Goal: Information Seeking & Learning: Learn about a topic

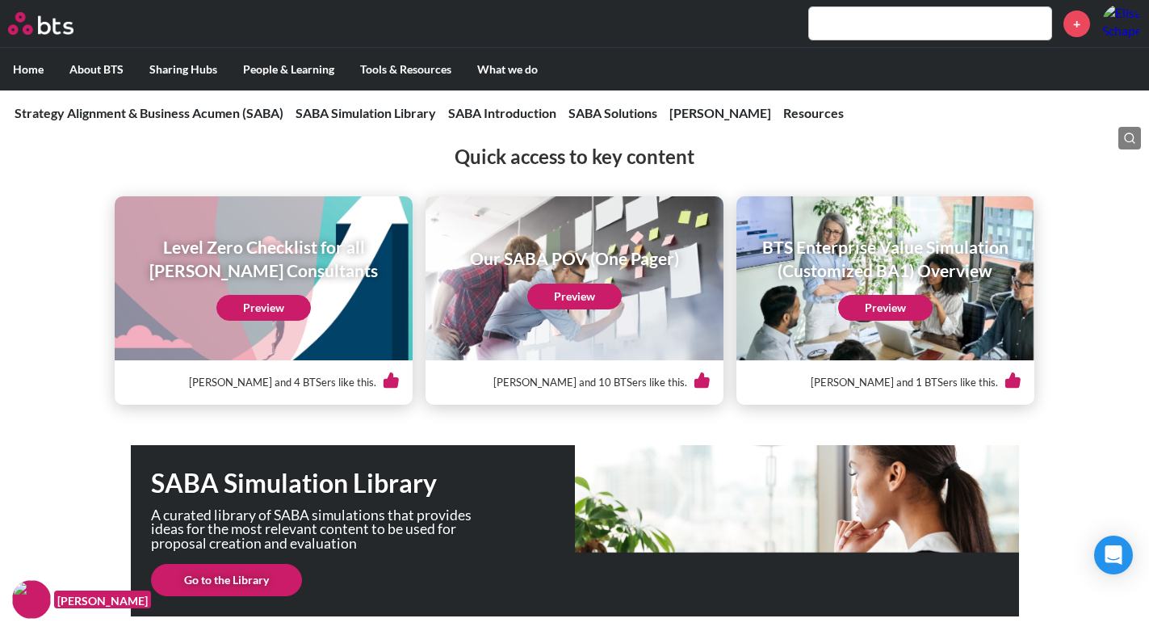
scroll to position [220, 0]
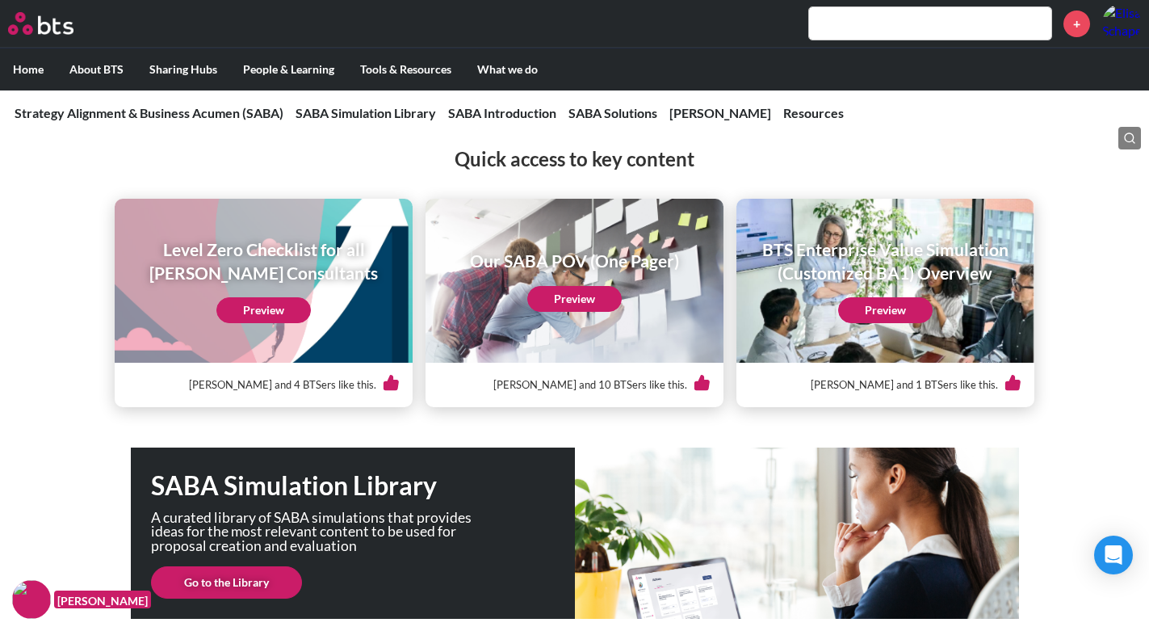
click at [291, 306] on link "Preview" at bounding box center [263, 310] width 94 height 26
click at [585, 296] on link "Preview" at bounding box center [574, 299] width 94 height 26
click at [858, 314] on link "Preview" at bounding box center [885, 310] width 94 height 26
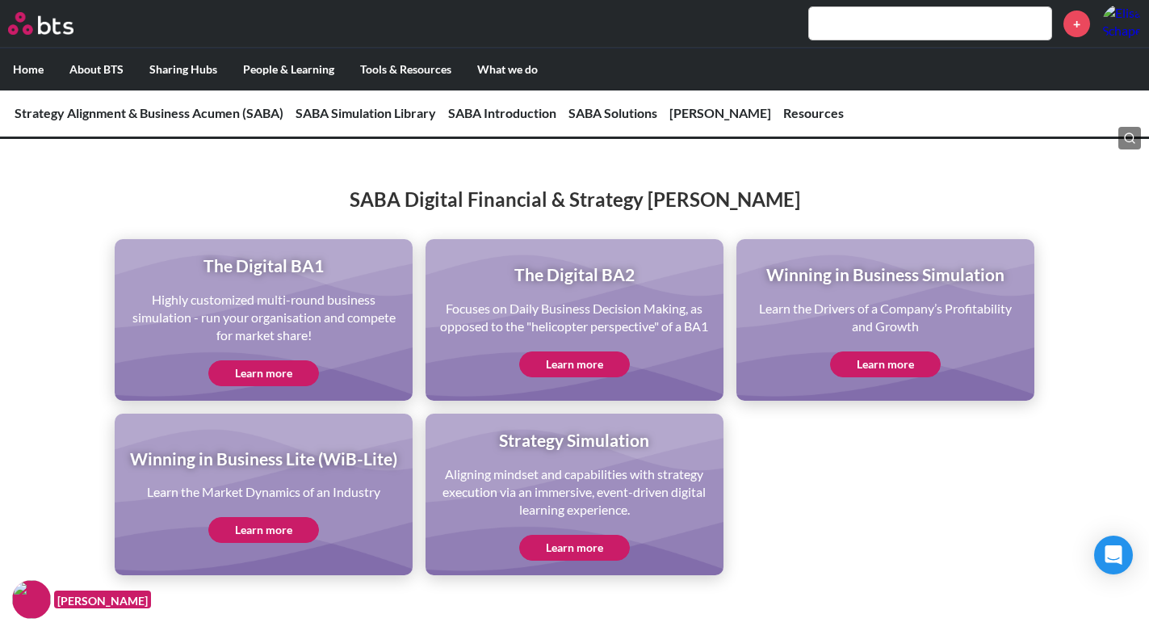
scroll to position [3389, 0]
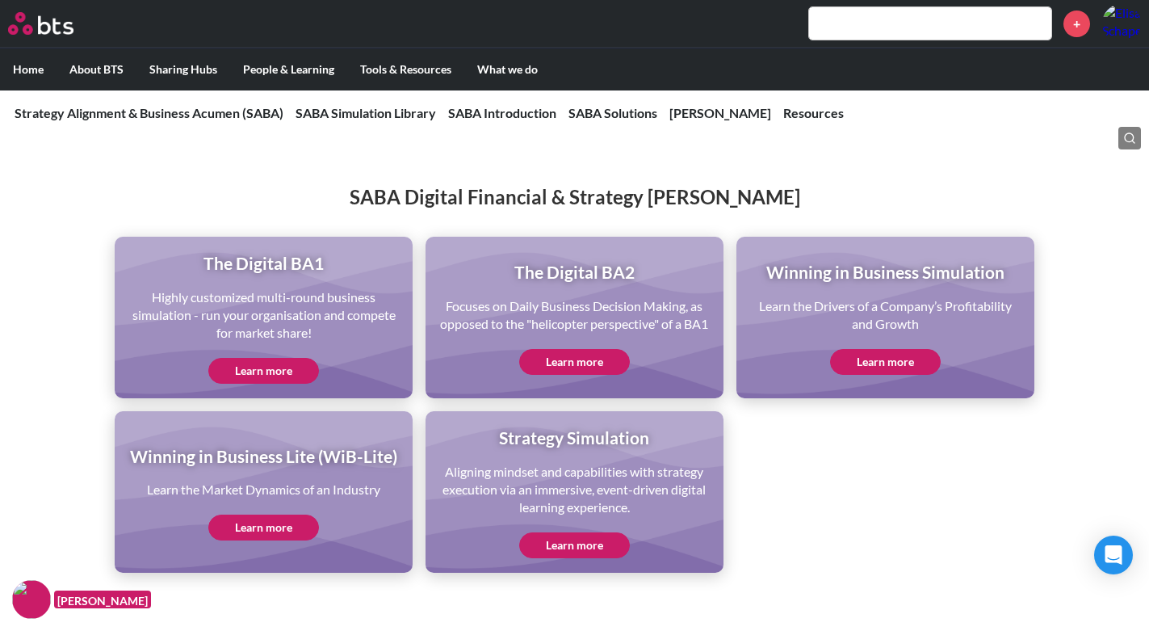
click at [920, 357] on link "Learn more" at bounding box center [885, 362] width 111 height 26
click at [608, 349] on link "Learn more" at bounding box center [574, 362] width 111 height 26
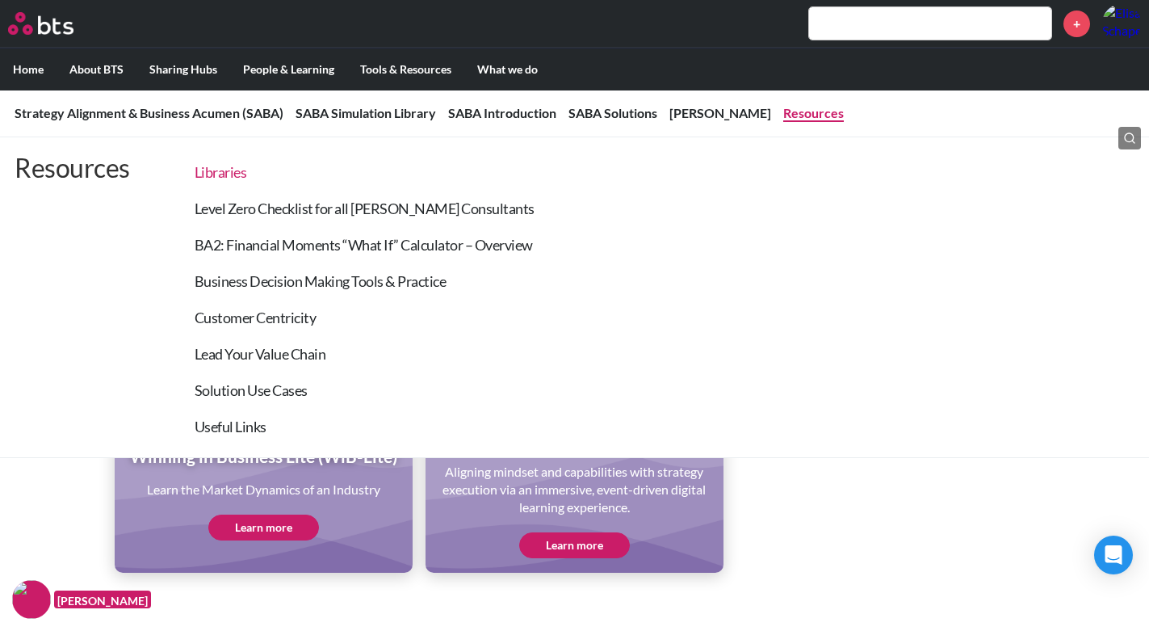
click at [230, 173] on link "Libraries" at bounding box center [221, 172] width 52 height 18
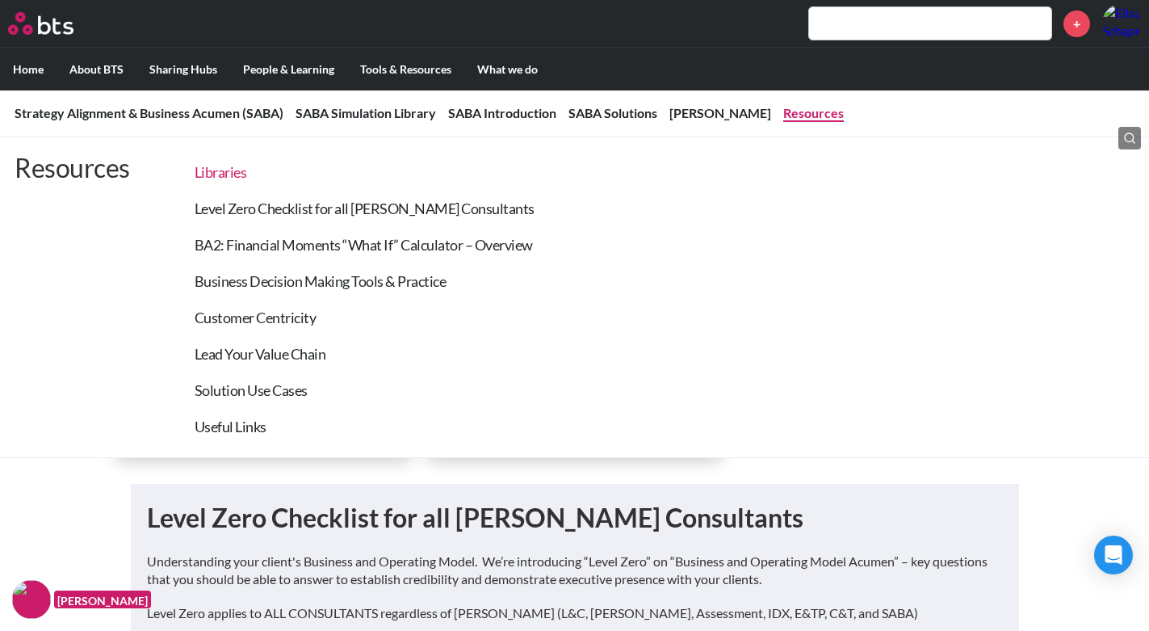
scroll to position [4337, 0]
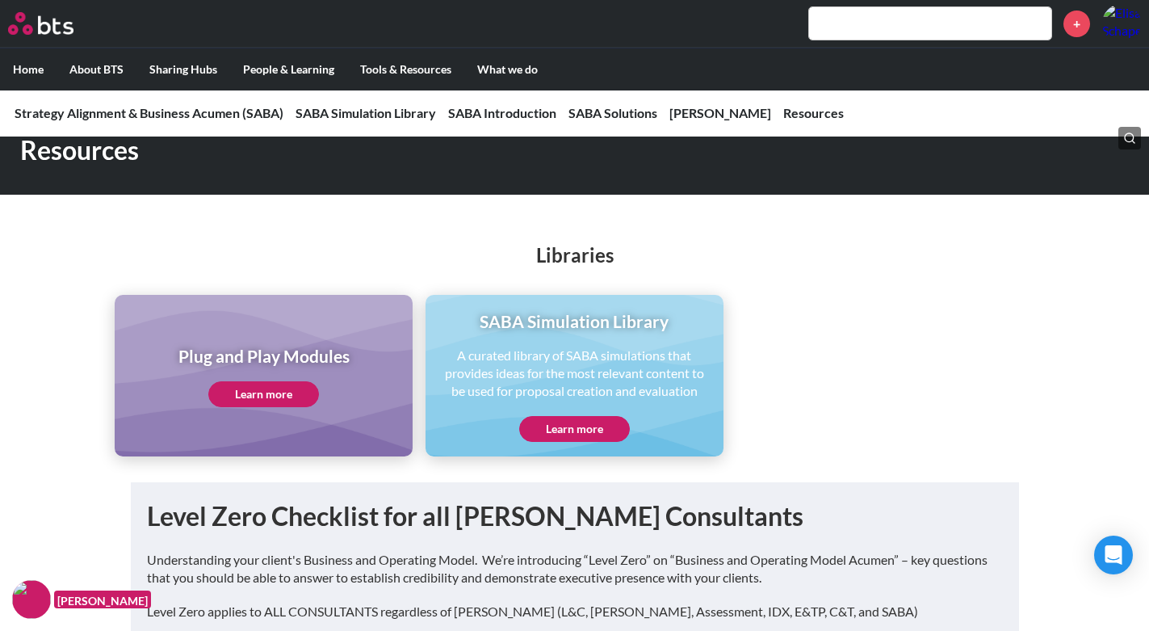
click at [607, 426] on link "Learn more" at bounding box center [574, 429] width 111 height 26
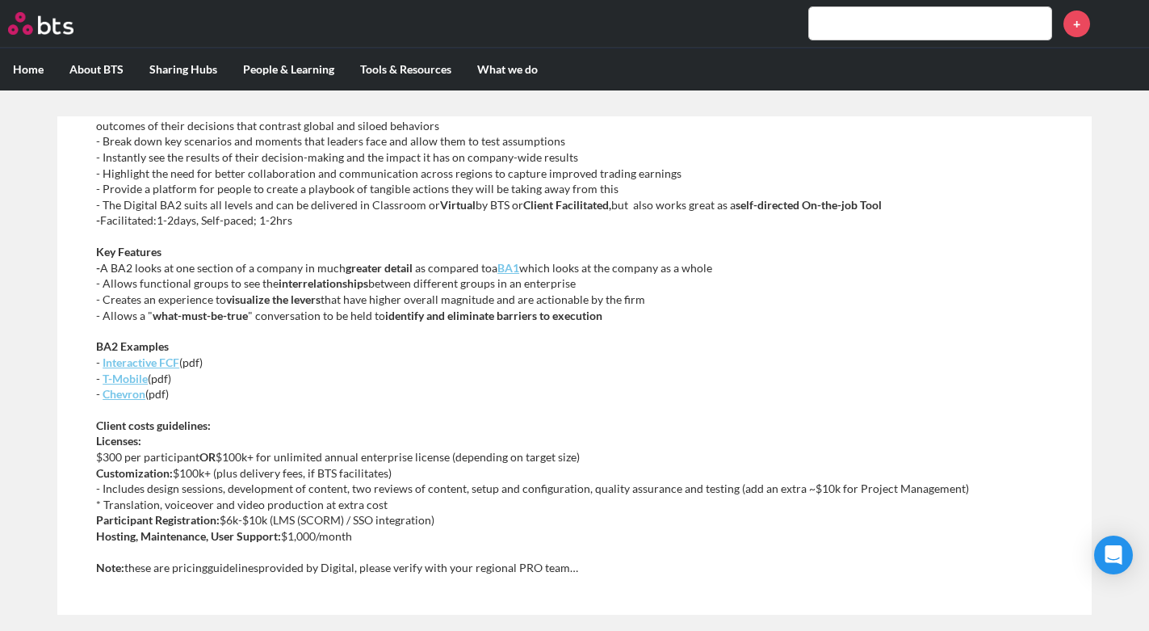
scroll to position [379, 0]
click at [166, 360] on em "Interactive FCF" at bounding box center [141, 361] width 77 height 14
click at [136, 379] on em "T-Mobile" at bounding box center [125, 378] width 45 height 14
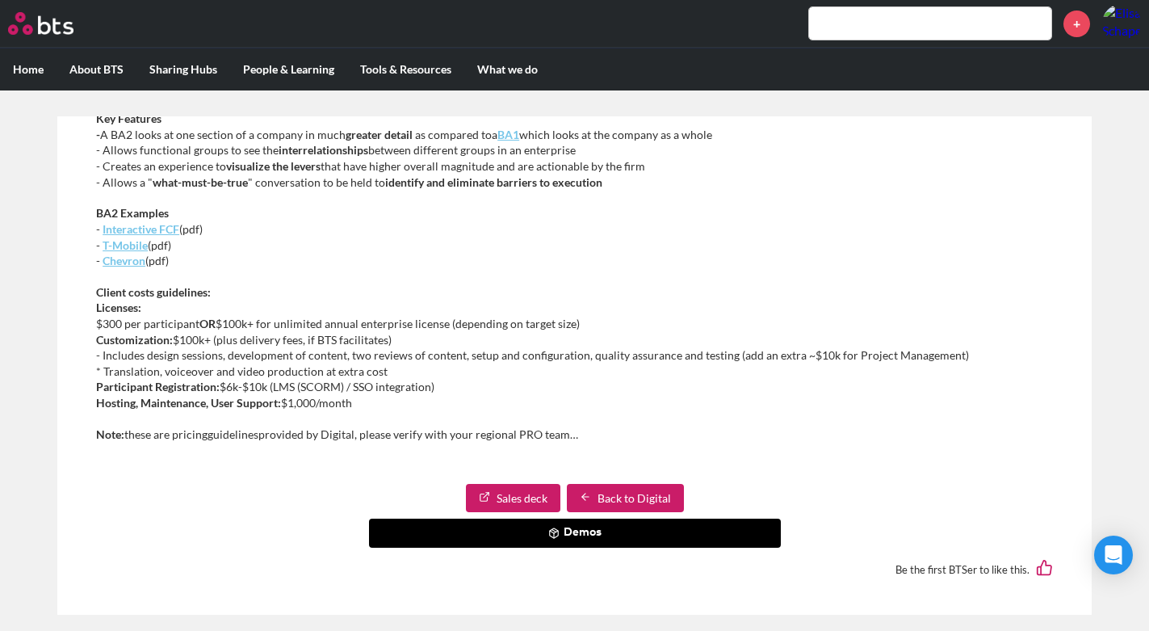
scroll to position [528, 0]
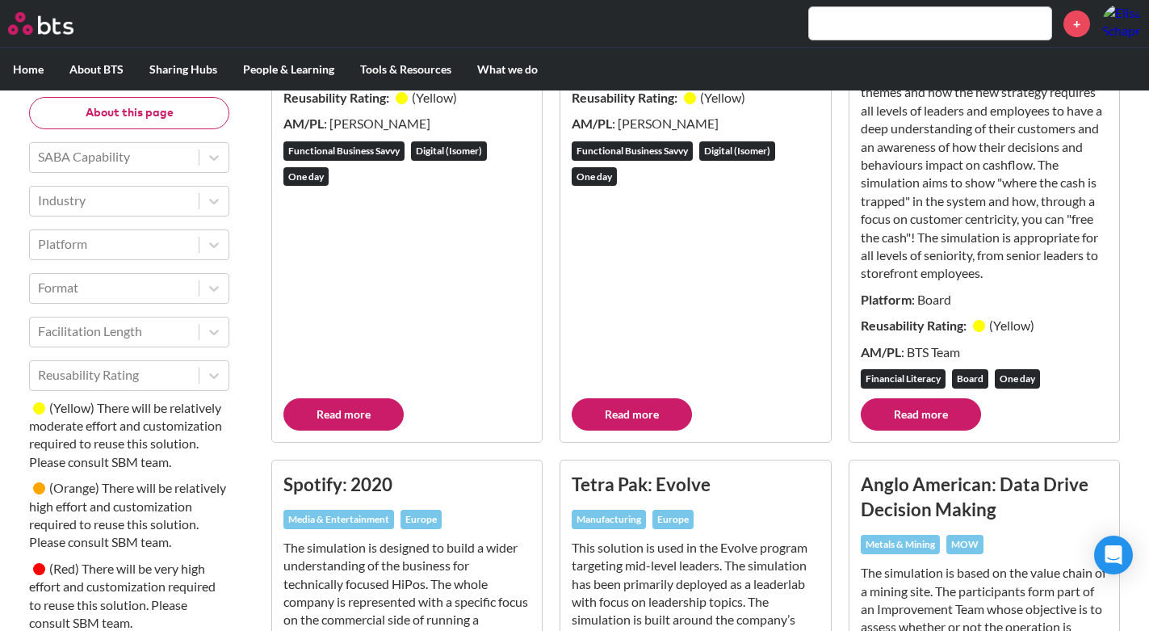
scroll to position [418, 0]
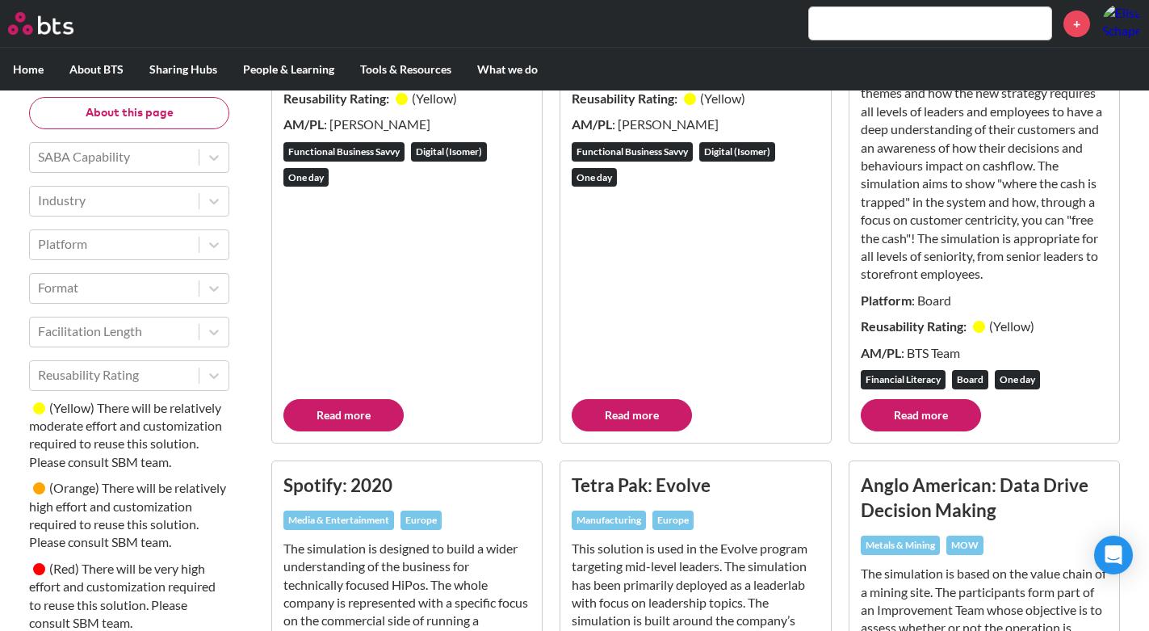
click at [356, 429] on link "Read more" at bounding box center [343, 415] width 120 height 32
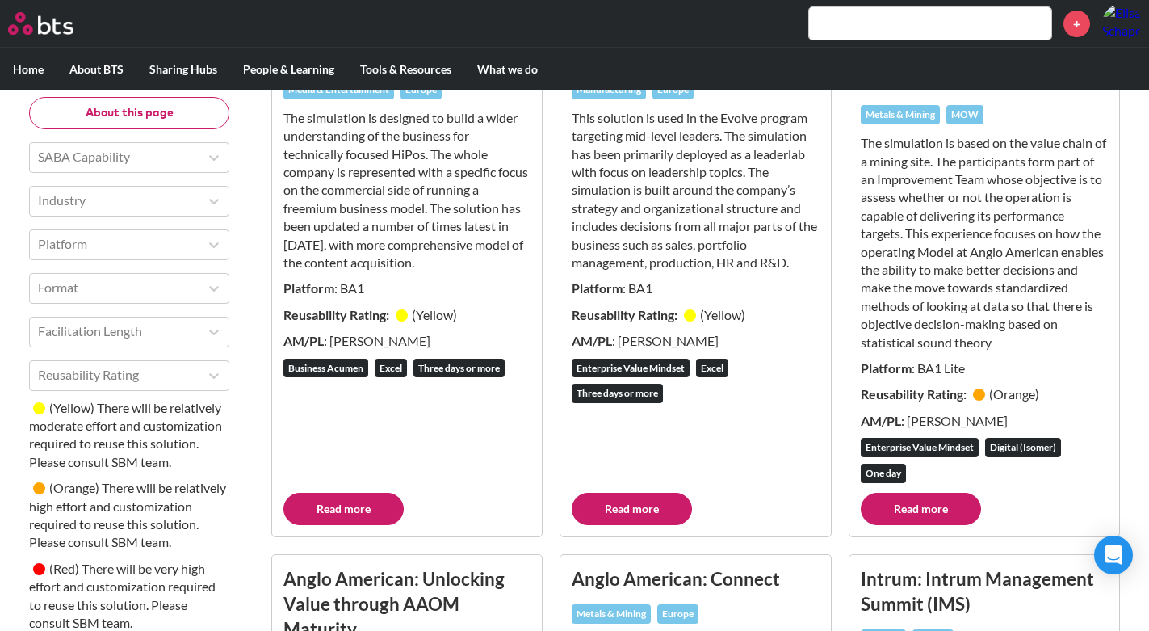
scroll to position [849, 0]
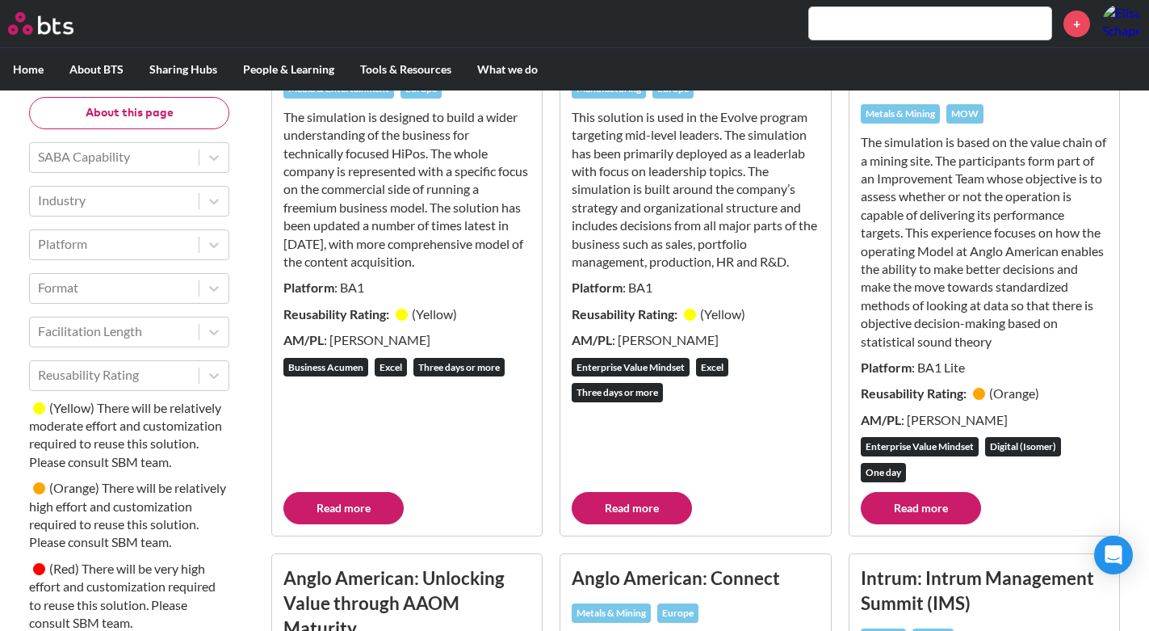
click at [337, 518] on link "Read more" at bounding box center [343, 508] width 120 height 32
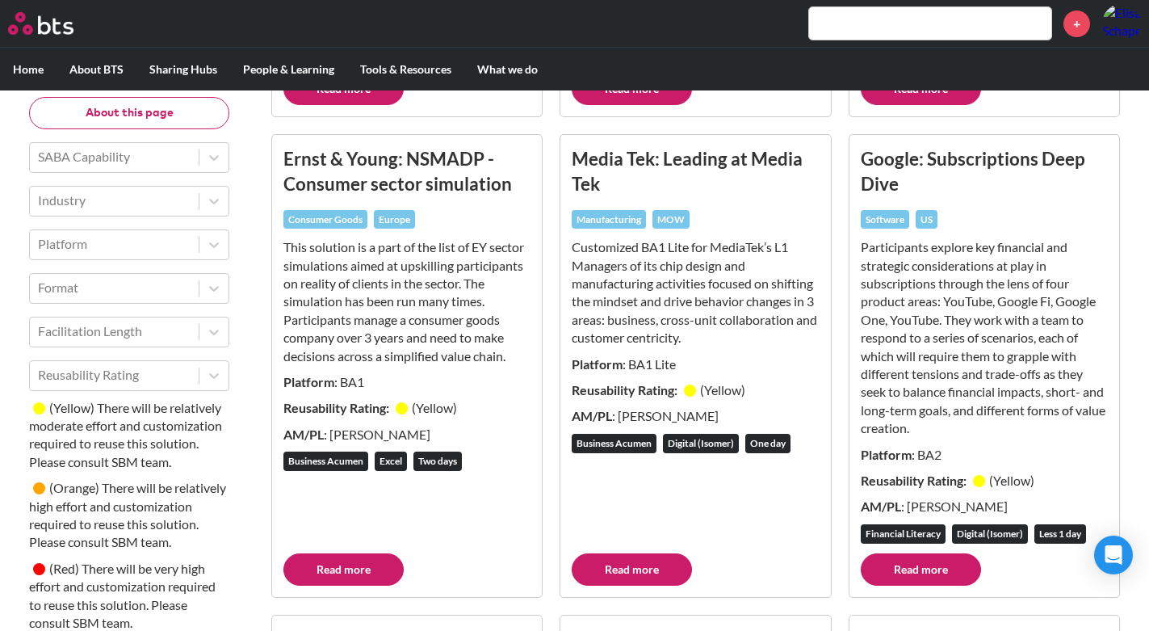
scroll to position [2389, 0]
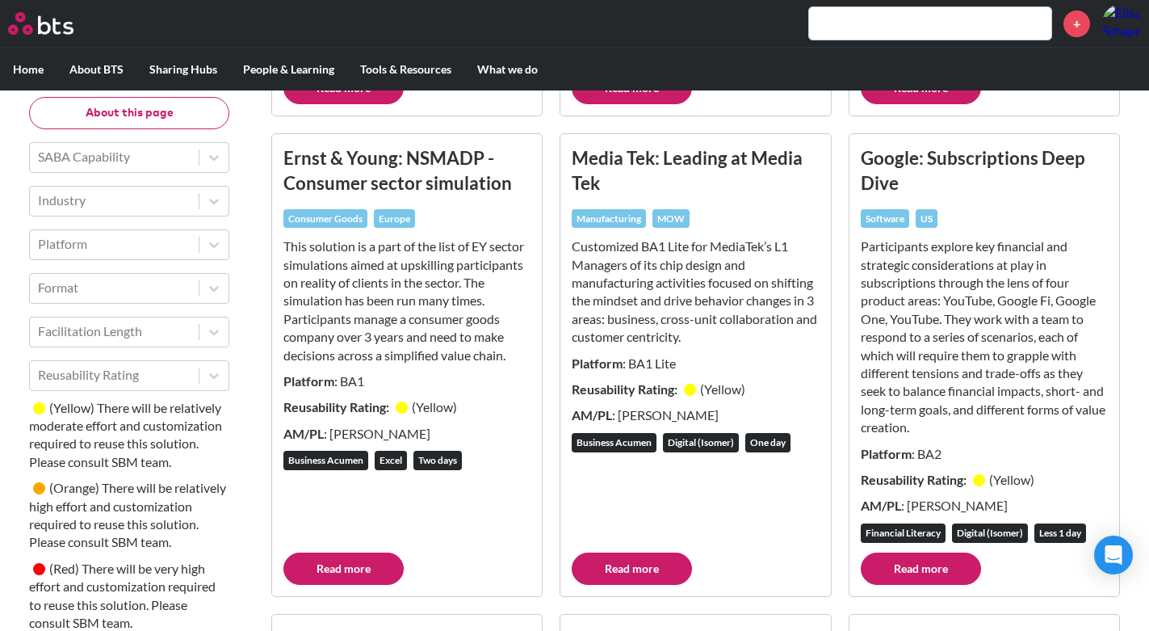
click at [940, 585] on link "Read more" at bounding box center [921, 568] width 120 height 32
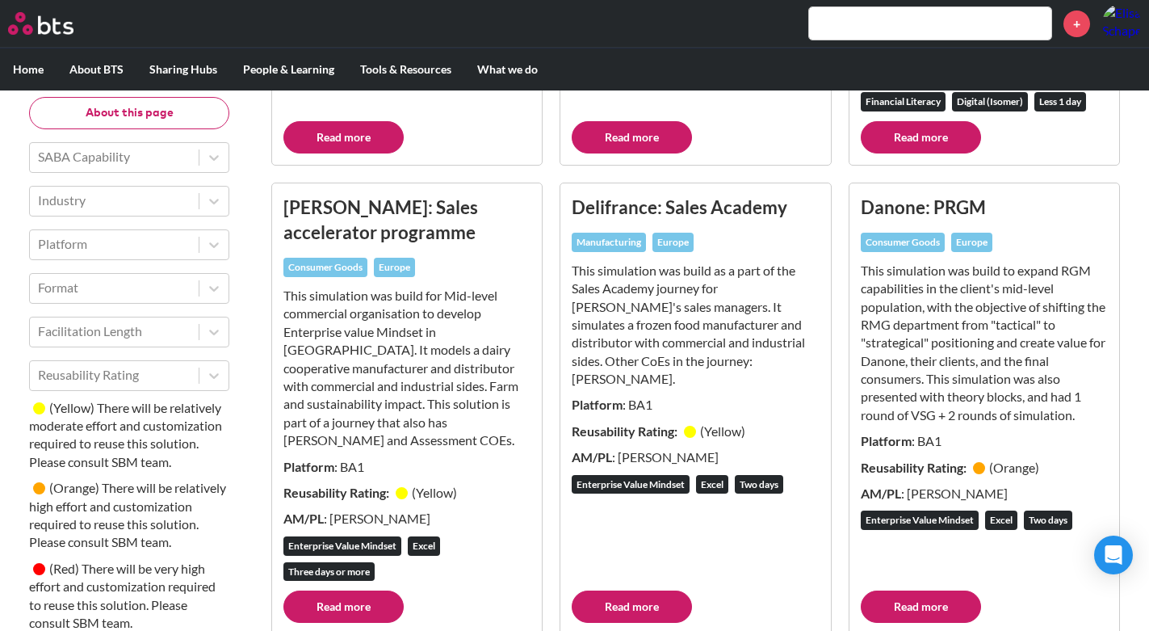
scroll to position [2827, 0]
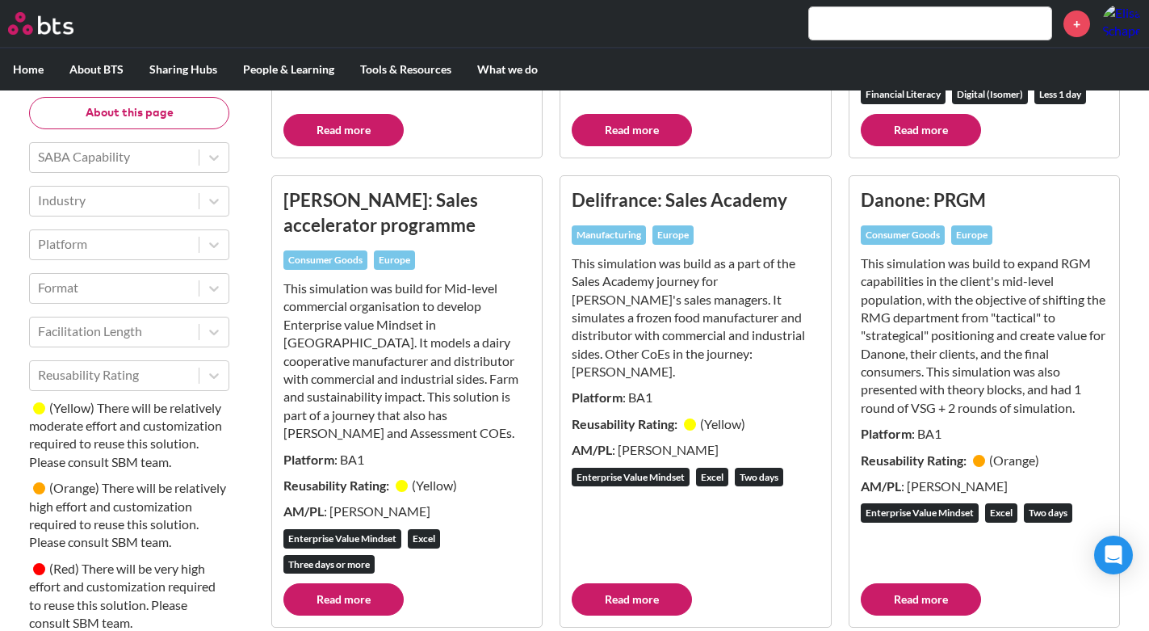
click at [317, 593] on link "Read more" at bounding box center [343, 599] width 120 height 32
click at [943, 599] on link "Read more" at bounding box center [921, 599] width 120 height 32
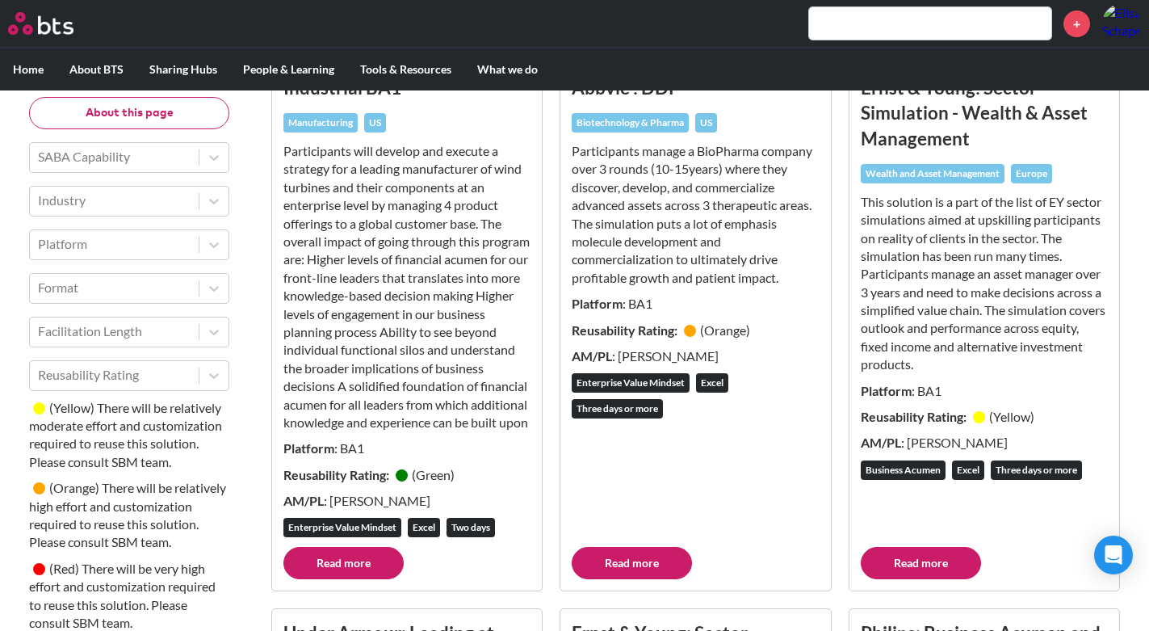
scroll to position [4894, 0]
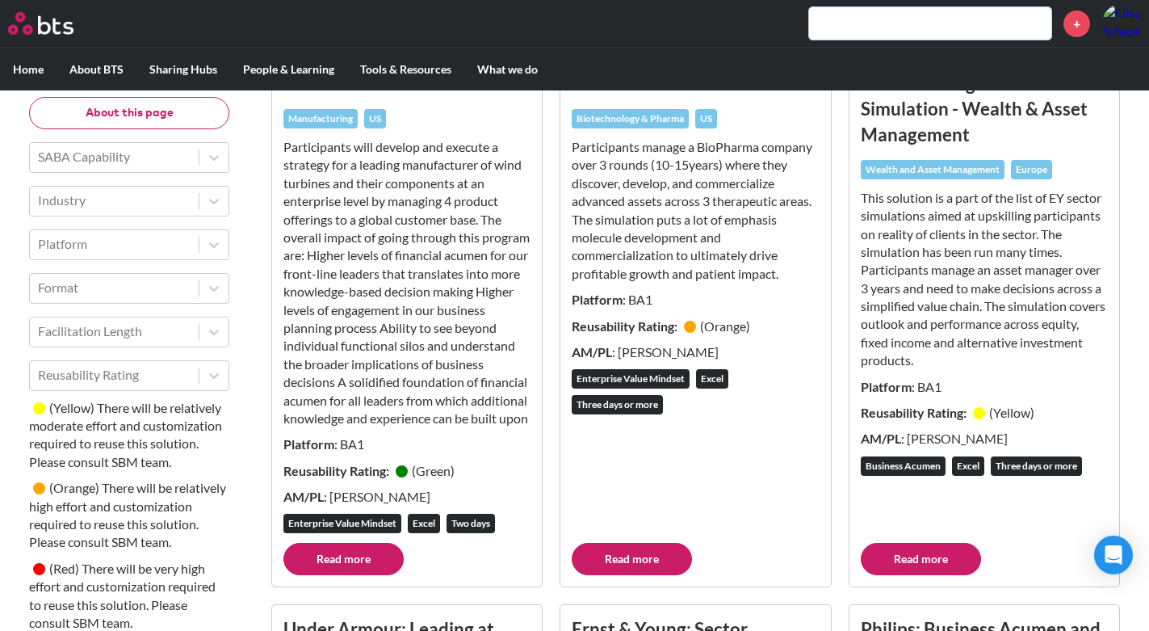
click at [635, 575] on link "Read more" at bounding box center [632, 559] width 120 height 32
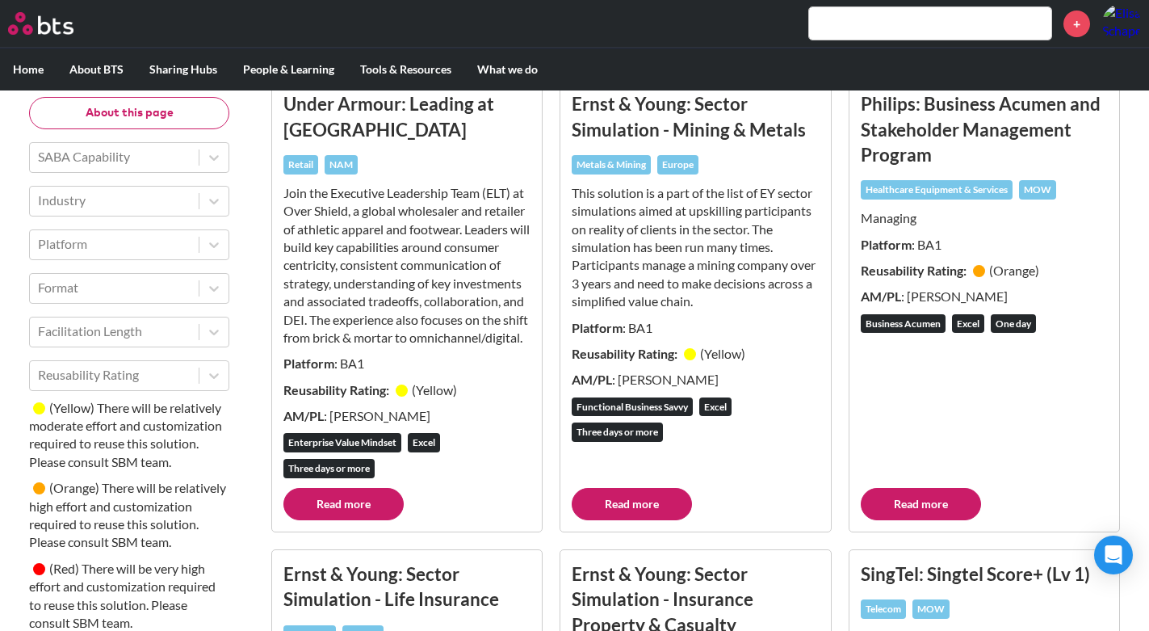
scroll to position [5420, 0]
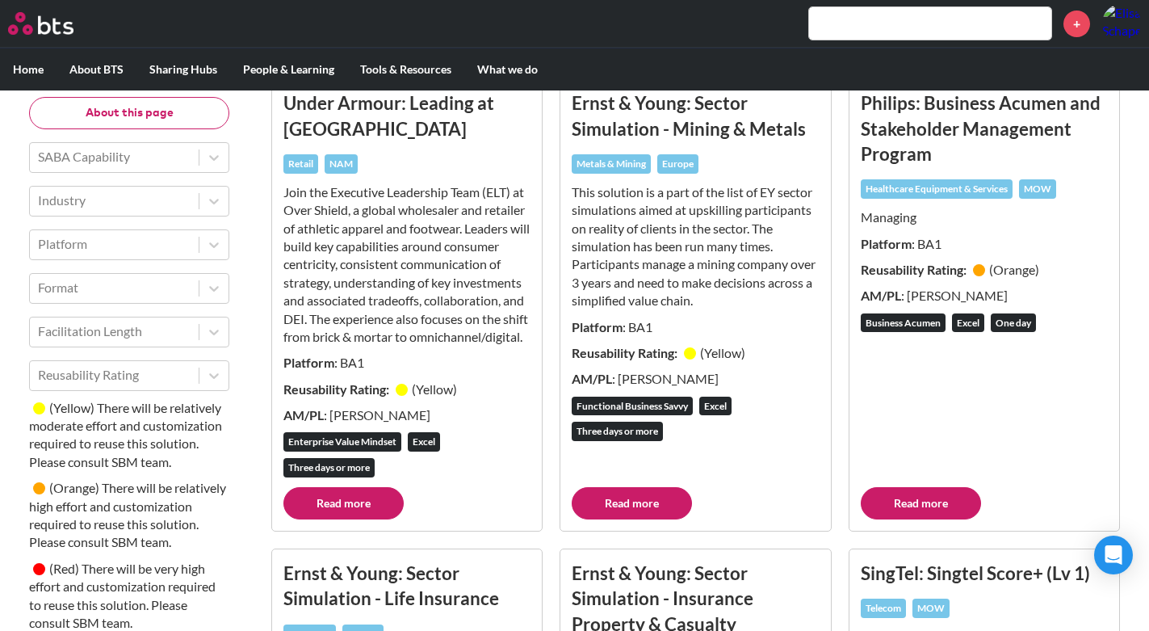
click at [367, 519] on link "Read more" at bounding box center [343, 503] width 120 height 32
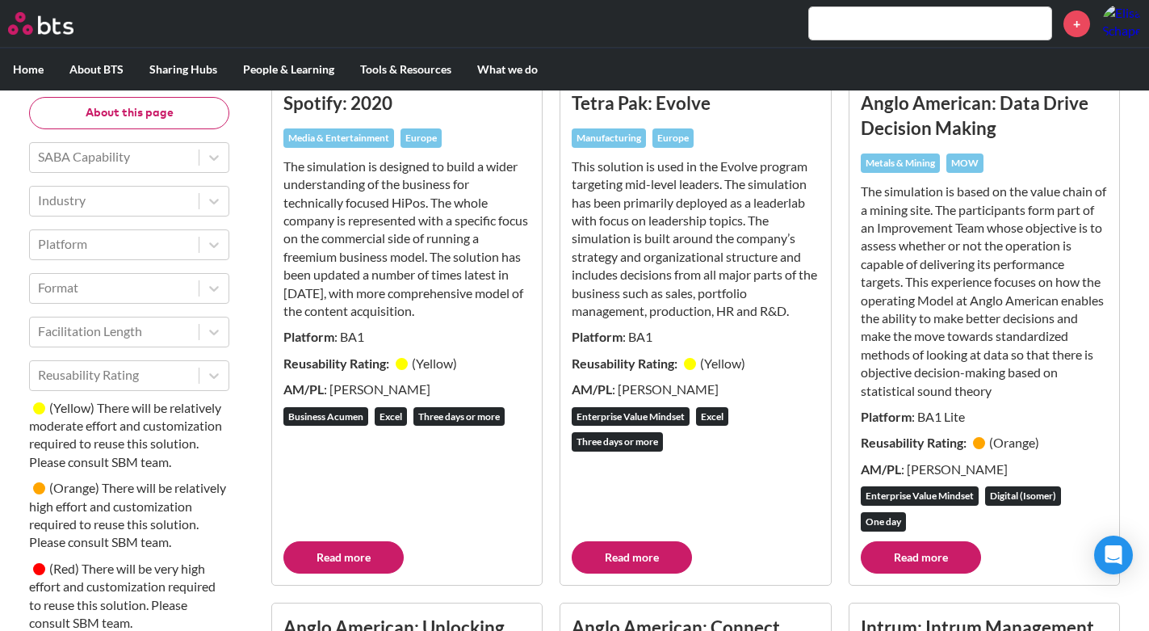
scroll to position [803, 0]
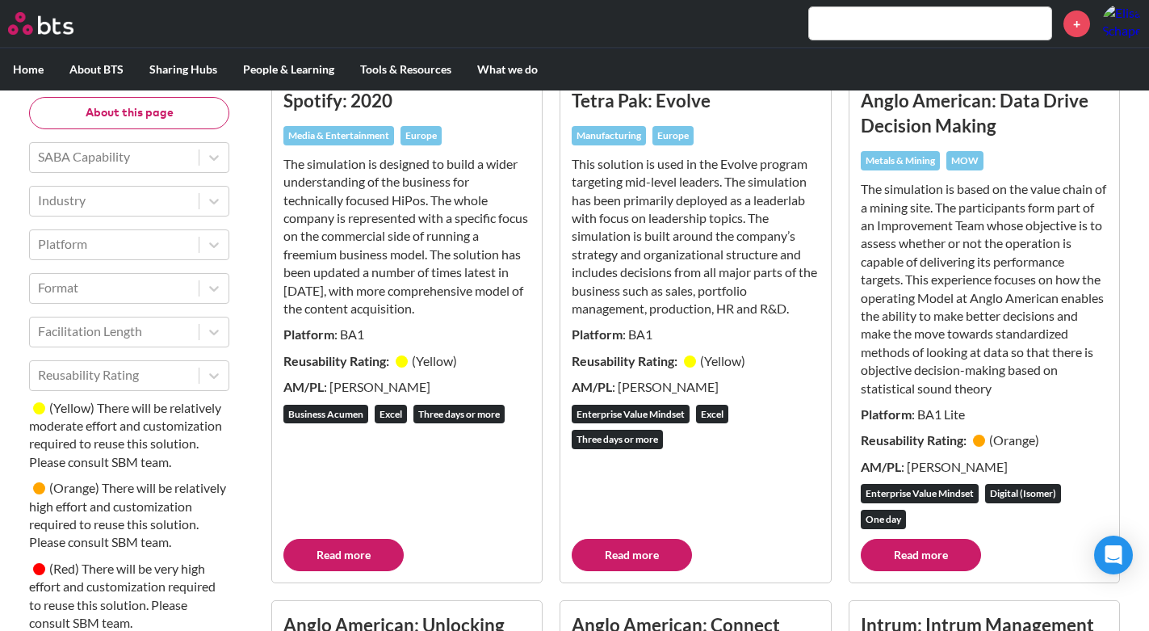
click at [663, 571] on link "Read more" at bounding box center [632, 555] width 120 height 32
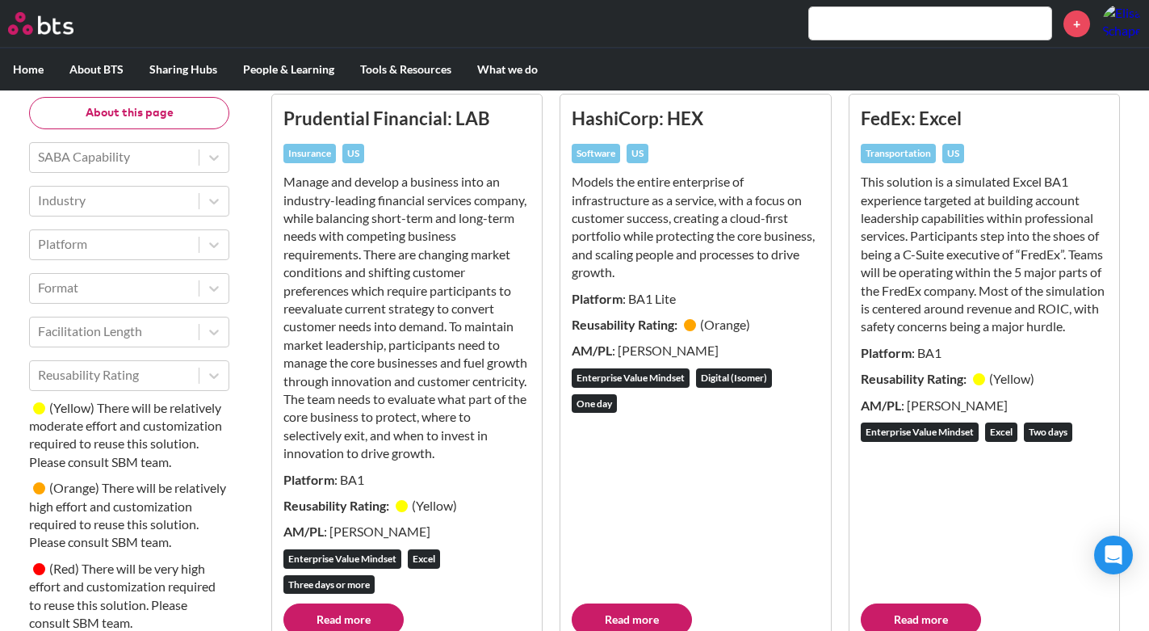
scroll to position [9465, 0]
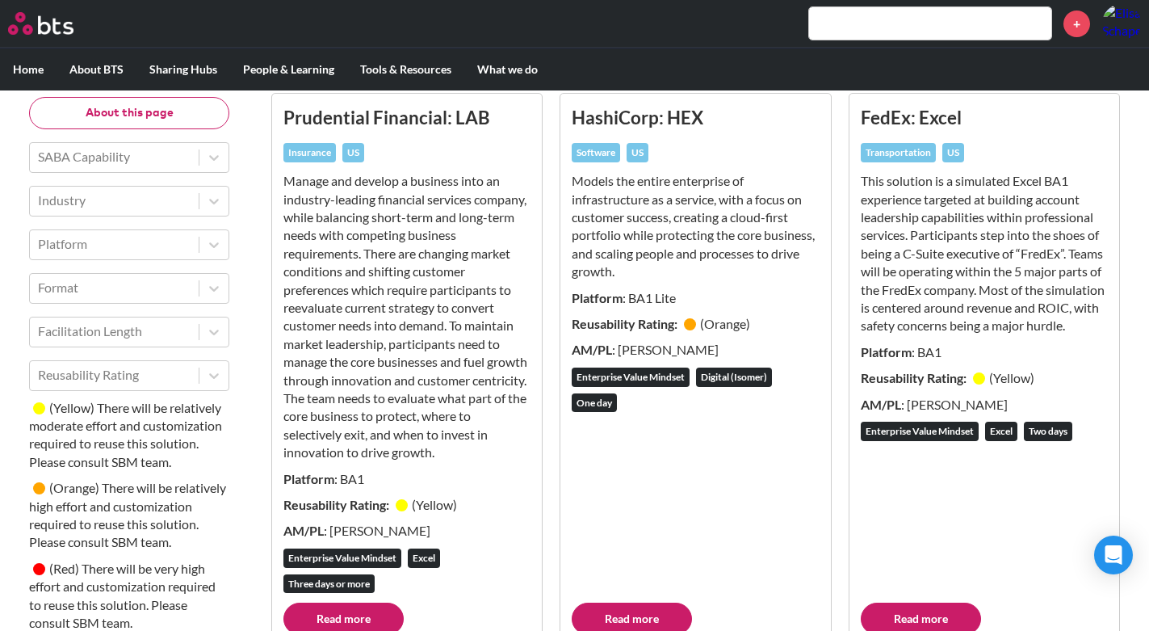
click at [943, 602] on link "Read more" at bounding box center [921, 618] width 120 height 32
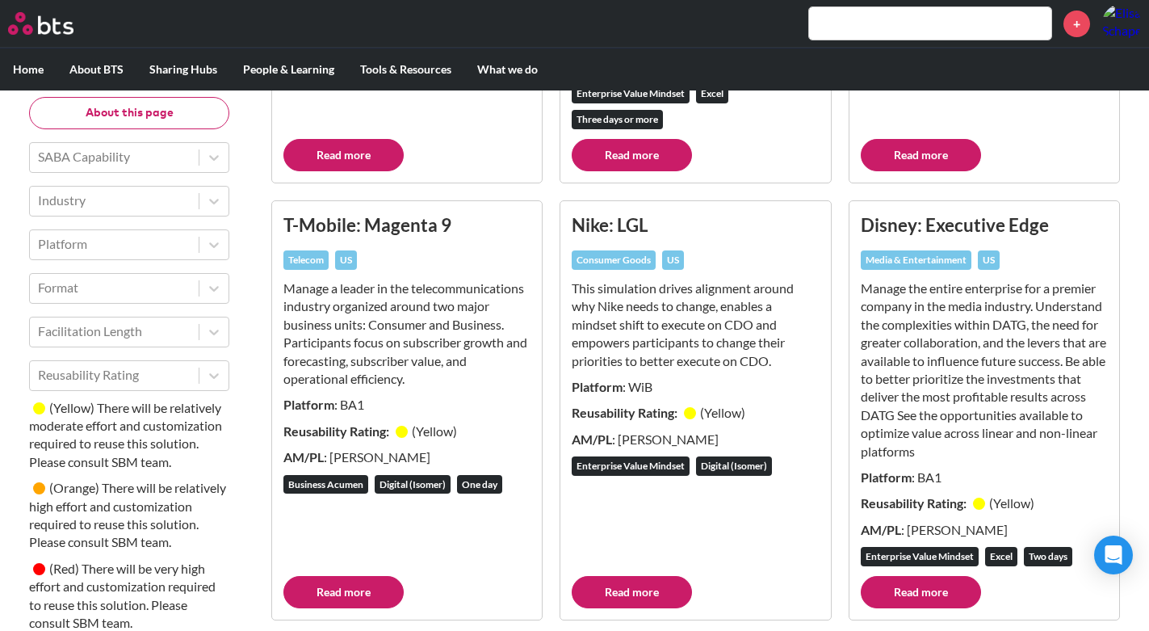
scroll to position [10865, 0]
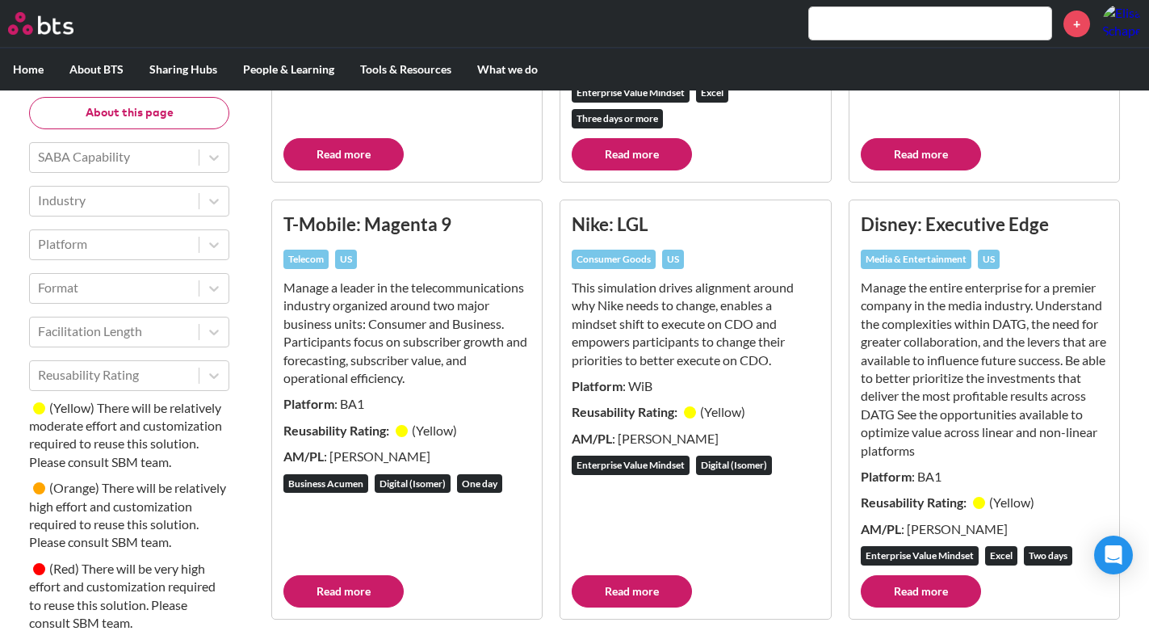
click at [362, 575] on link "Read more" at bounding box center [343, 591] width 120 height 32
click at [636, 575] on link "Read more" at bounding box center [632, 591] width 120 height 32
click at [890, 575] on link "Read more" at bounding box center [921, 591] width 120 height 32
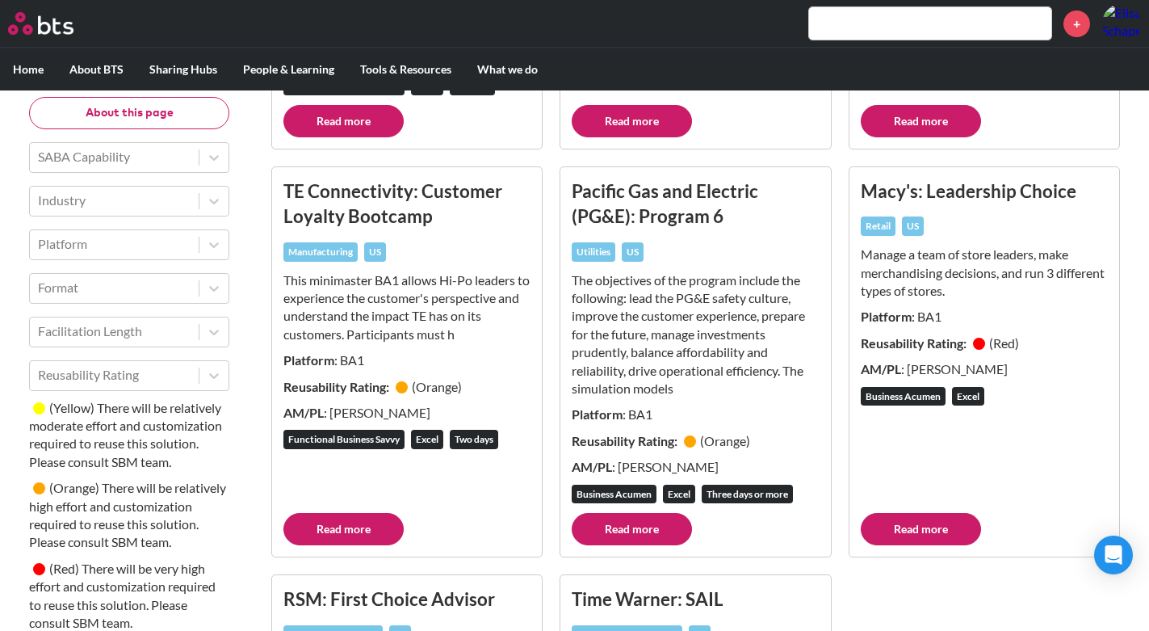
scroll to position [12885, 0]
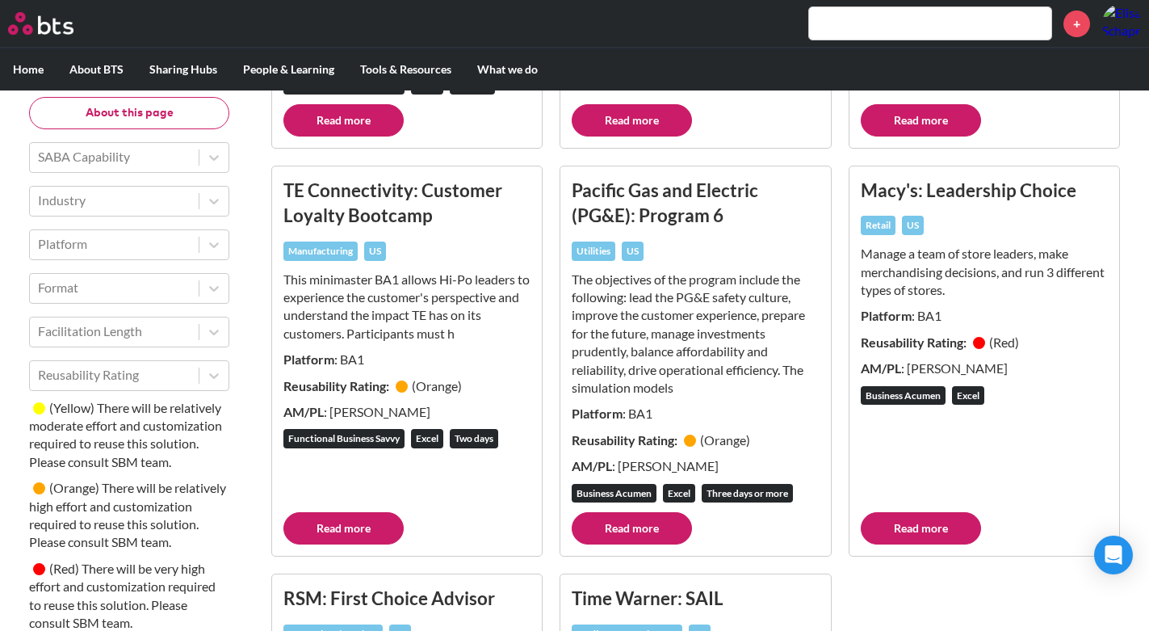
click at [931, 526] on link "Read more" at bounding box center [921, 528] width 120 height 32
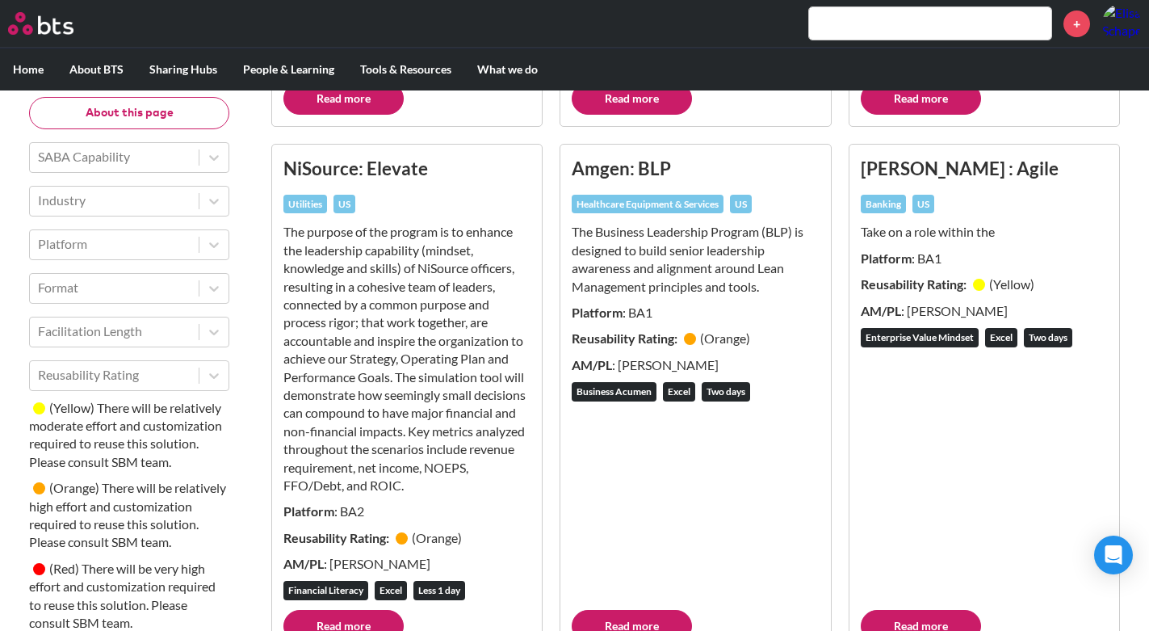
scroll to position [9987, 0]
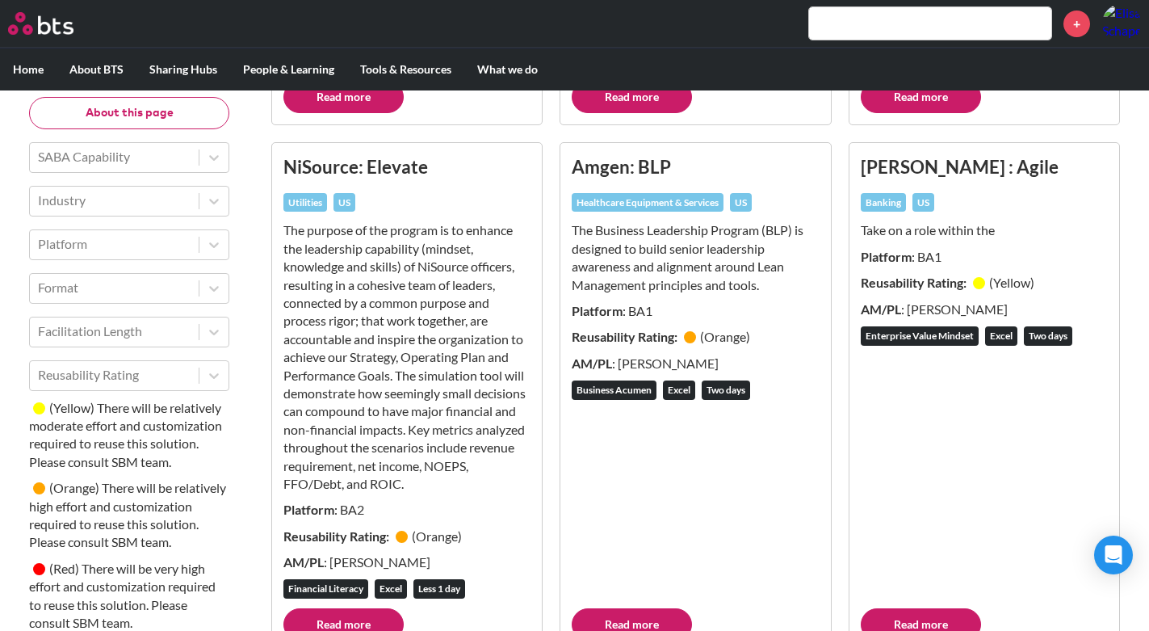
click at [910, 608] on link "Read more" at bounding box center [921, 624] width 120 height 32
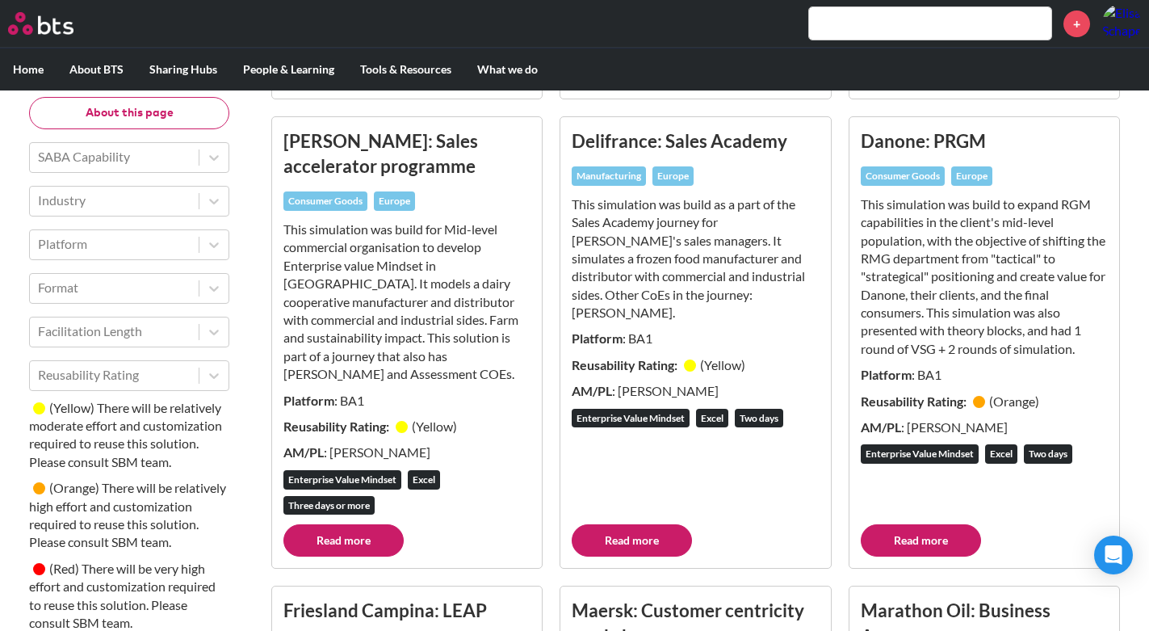
scroll to position [2887, 0]
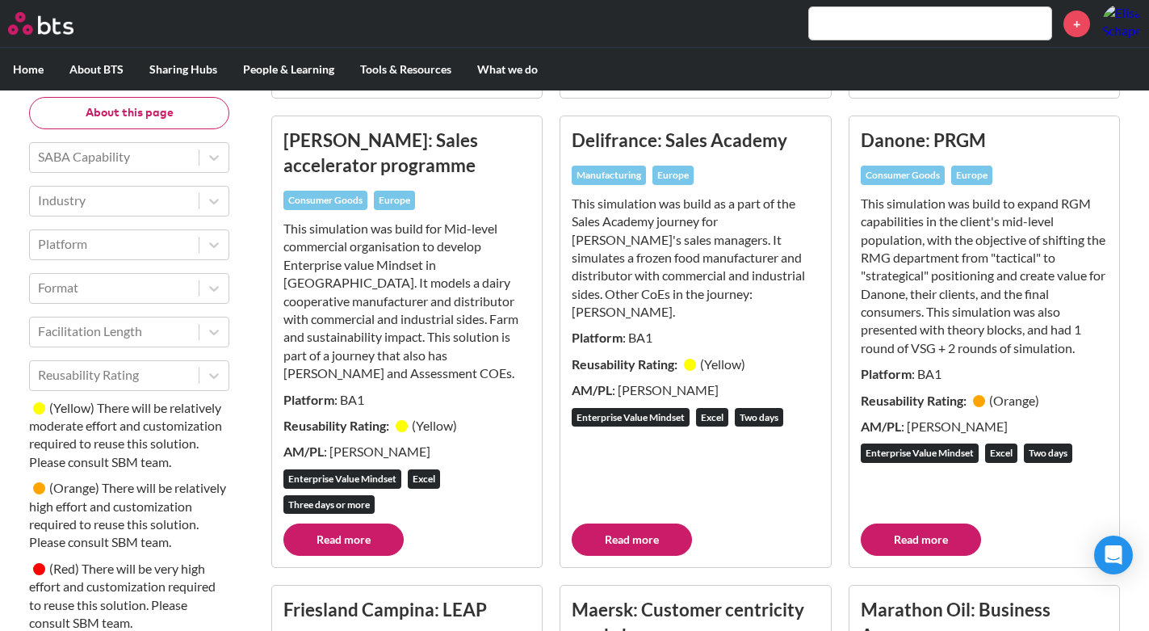
click at [310, 539] on link "Read more" at bounding box center [343, 539] width 120 height 32
click at [656, 543] on link "Read more" at bounding box center [632, 539] width 120 height 32
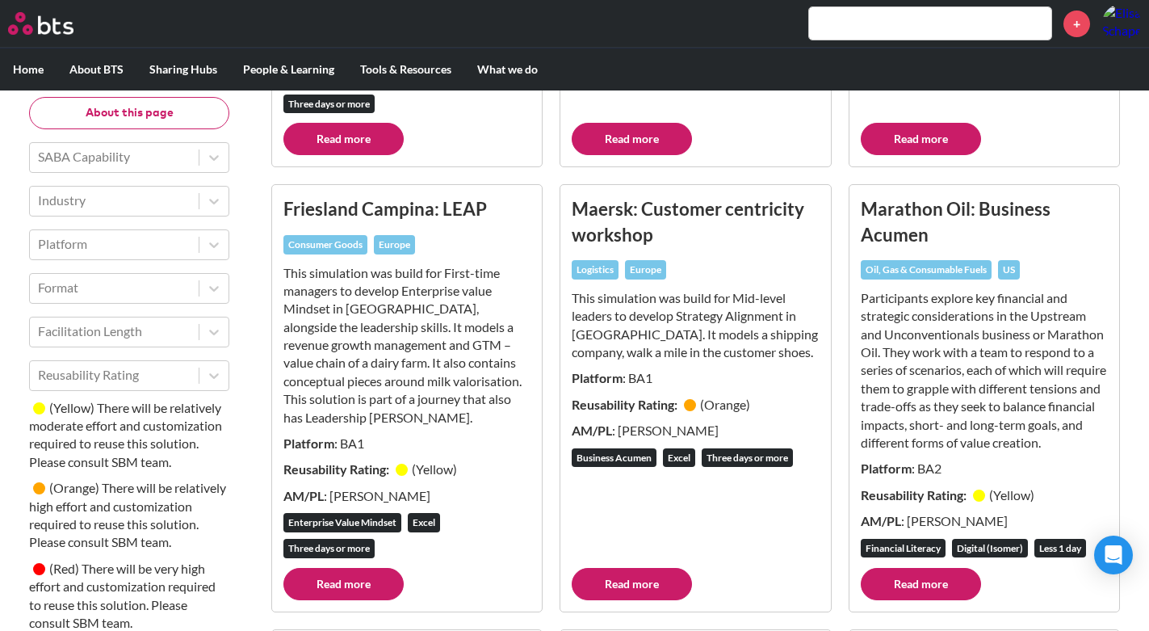
scroll to position [3291, 0]
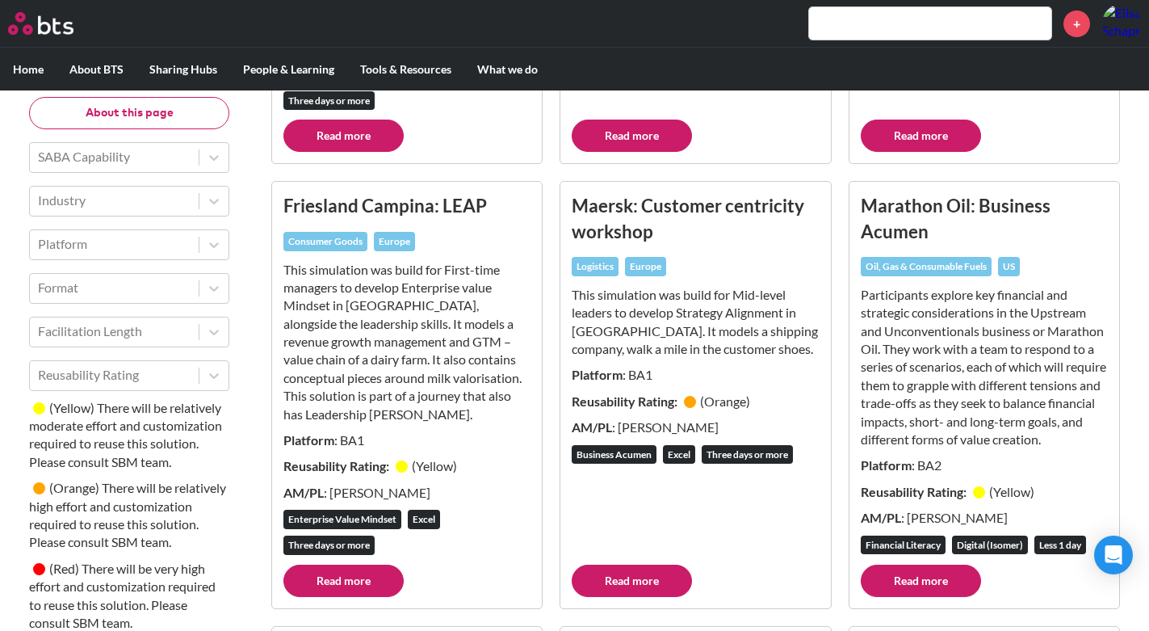
click at [336, 596] on link "Read more" at bounding box center [343, 580] width 120 height 32
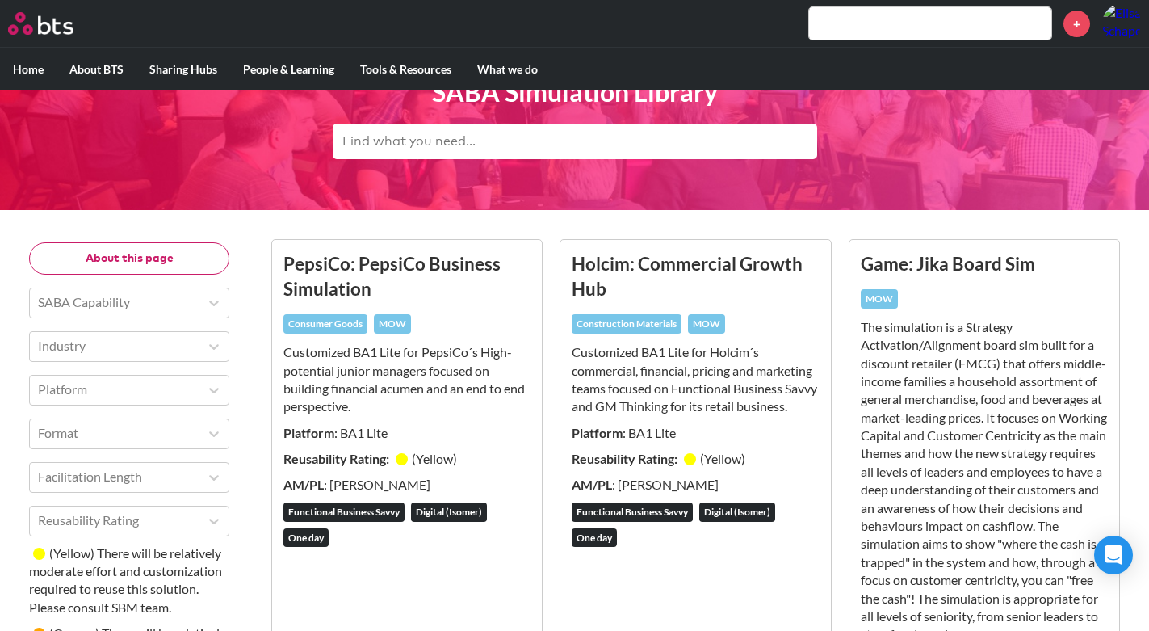
scroll to position [0, 0]
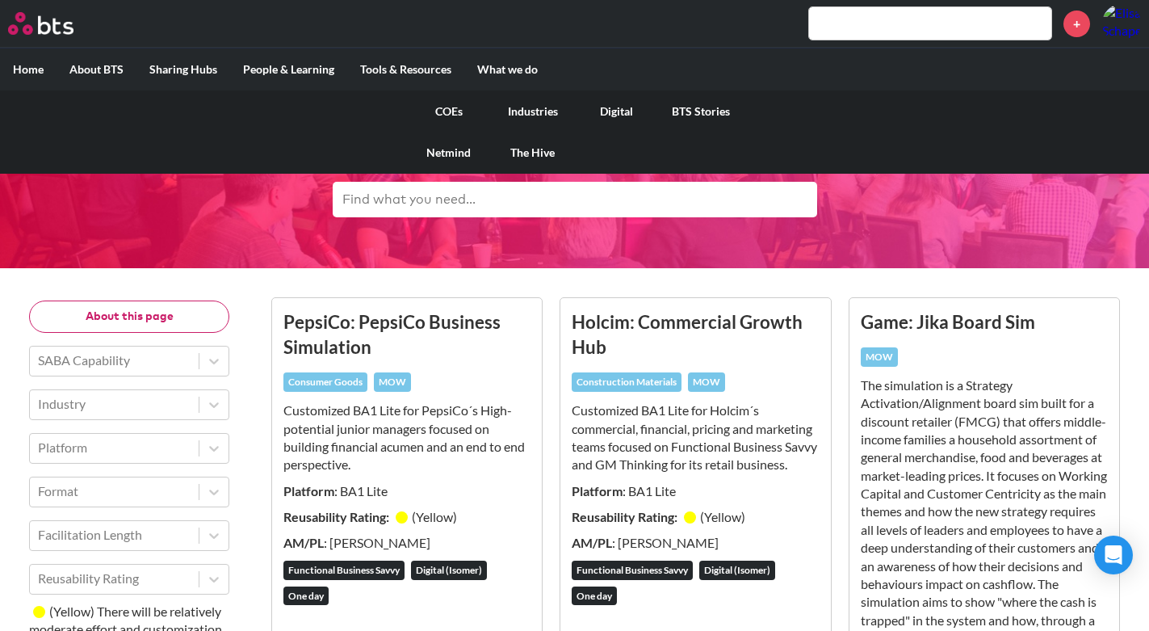
click at [526, 148] on link "The Hive" at bounding box center [533, 153] width 84 height 42
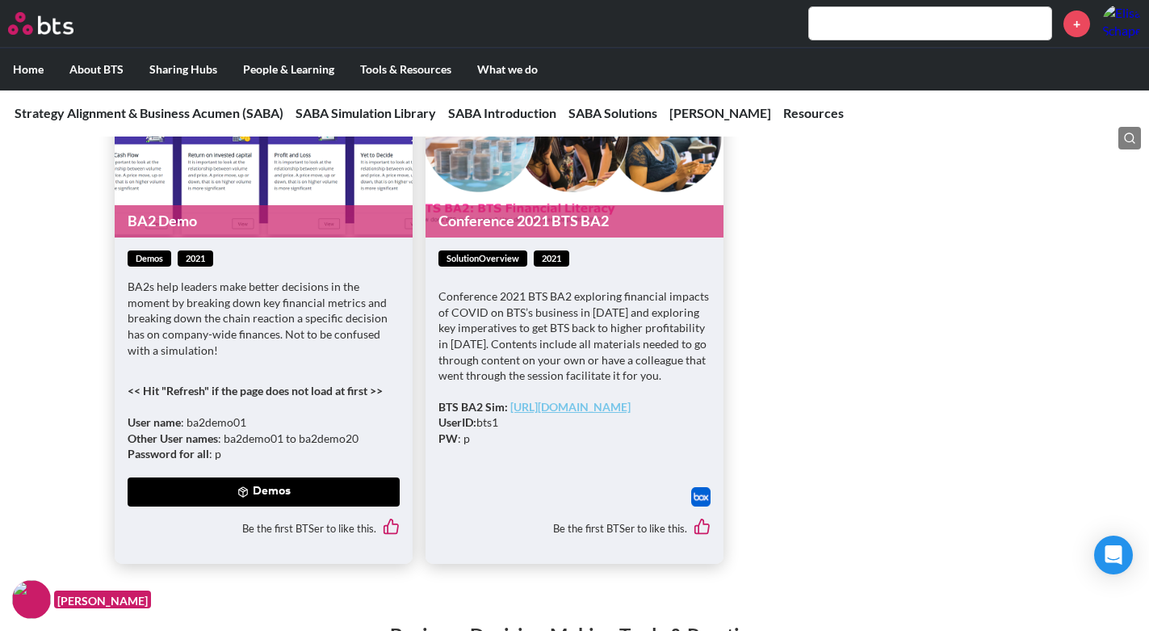
scroll to position [5512, 0]
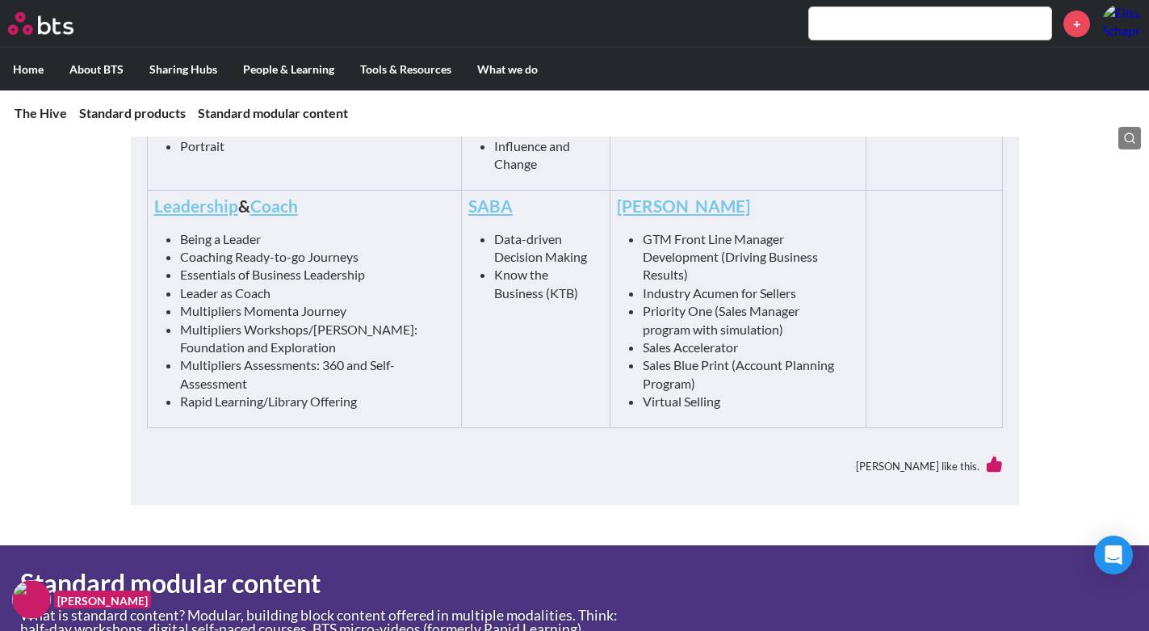
scroll to position [962, 0]
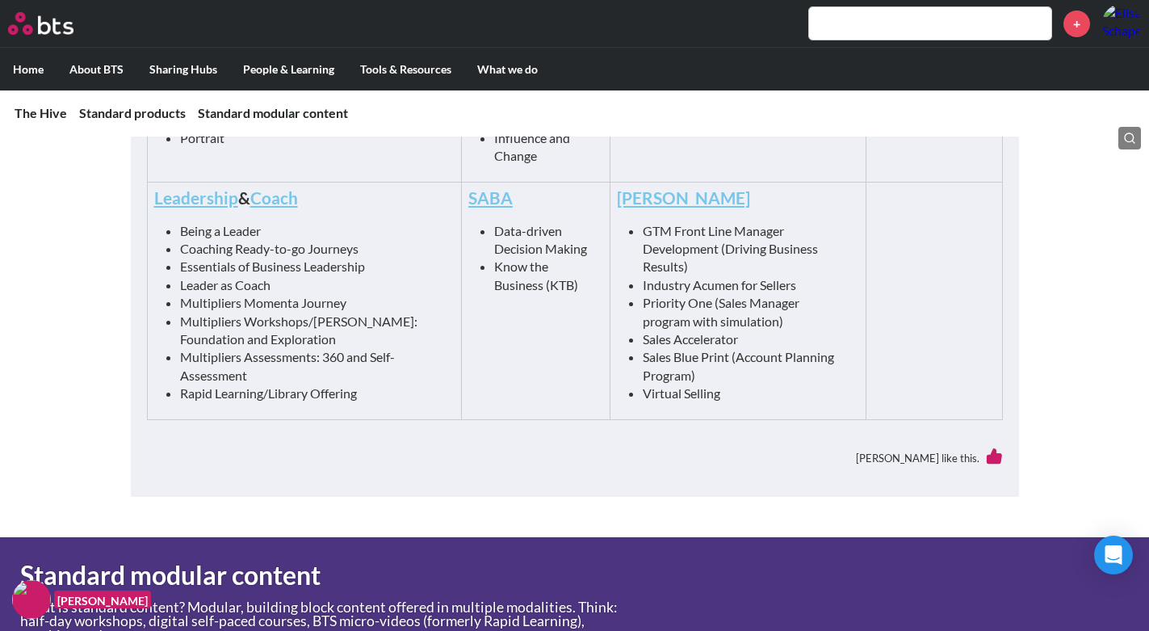
click at [572, 364] on td "SABA Data-driven Decision Making Know the Business (KTB)" at bounding box center [535, 300] width 149 height 237
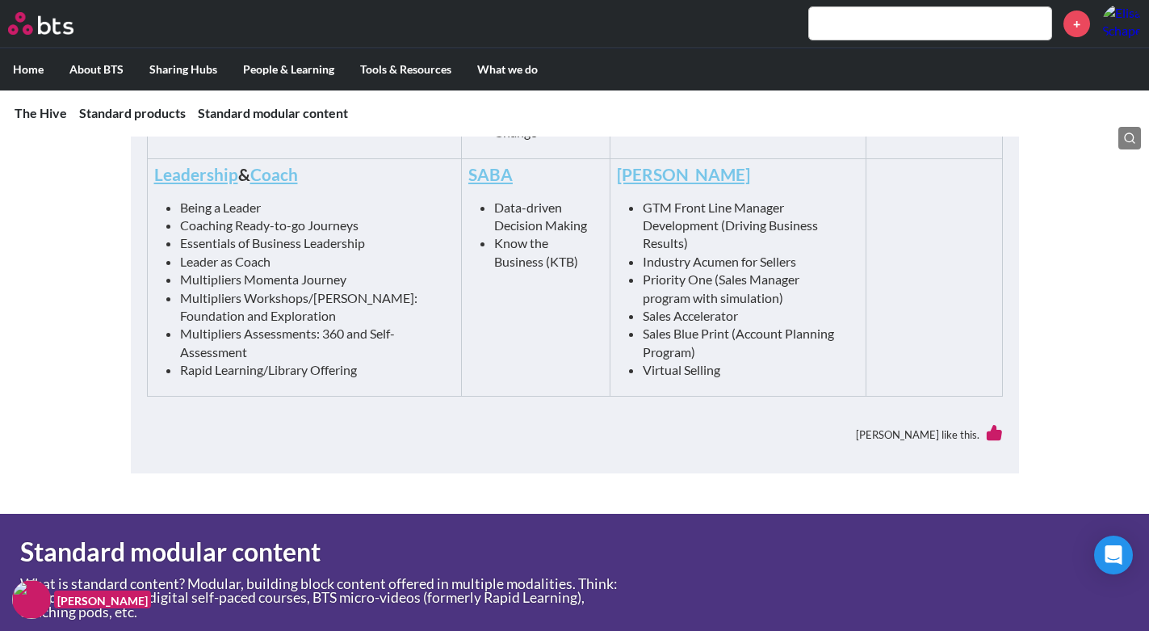
scroll to position [986, 0]
